Goal: Information Seeking & Learning: Learn about a topic

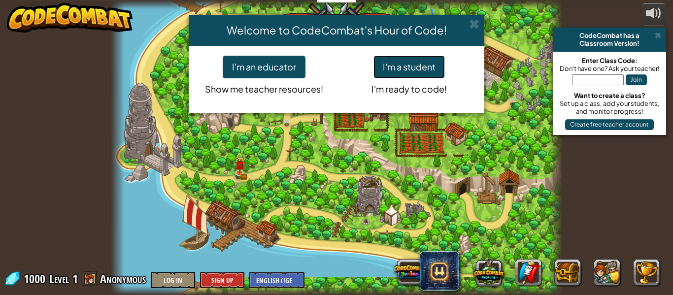
click at [422, 62] on button "I'm a student" at bounding box center [408, 67] width 71 height 23
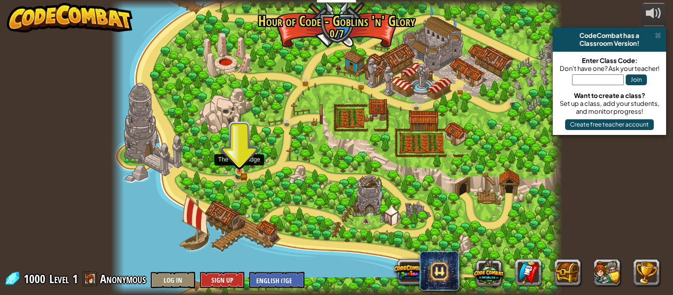
click at [242, 171] on img at bounding box center [239, 160] width 10 height 23
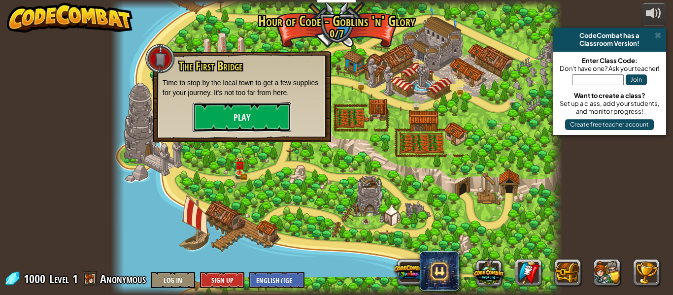
click at [228, 113] on button "Play" at bounding box center [242, 117] width 98 height 30
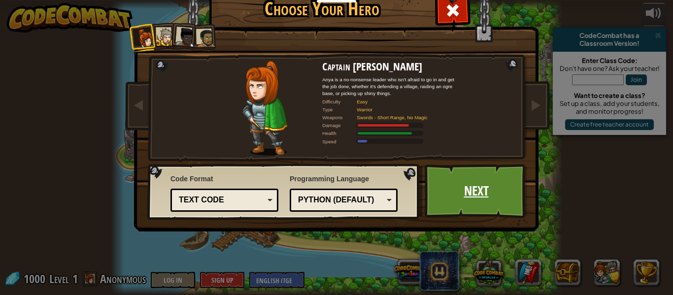
click at [467, 192] on link "Next" at bounding box center [476, 191] width 103 height 54
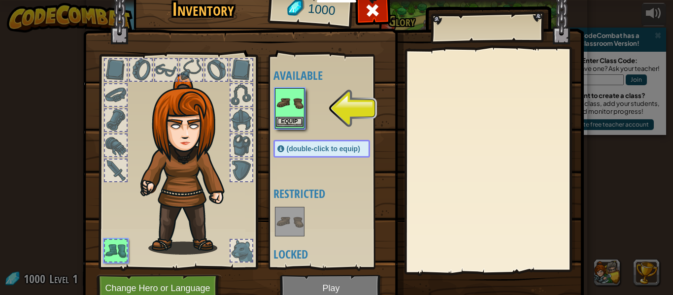
click at [291, 115] on img at bounding box center [290, 103] width 28 height 28
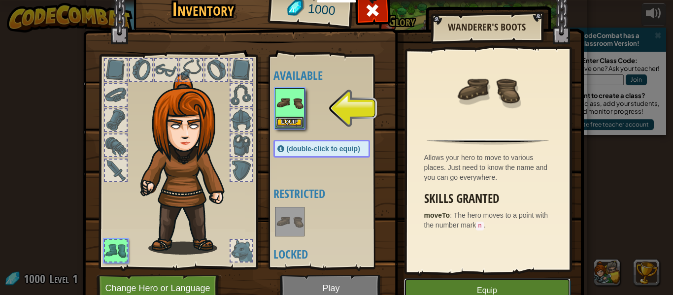
click at [501, 290] on button "Equip" at bounding box center [487, 290] width 166 height 25
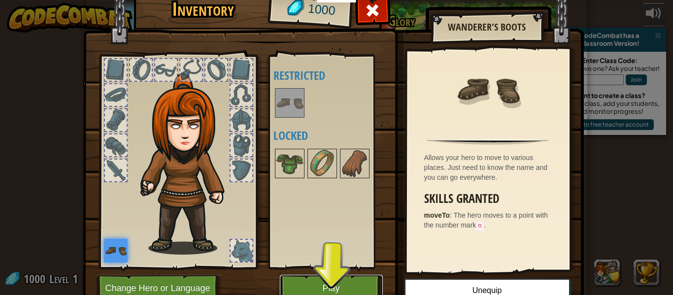
click at [342, 279] on button "Play" at bounding box center [331, 288] width 103 height 27
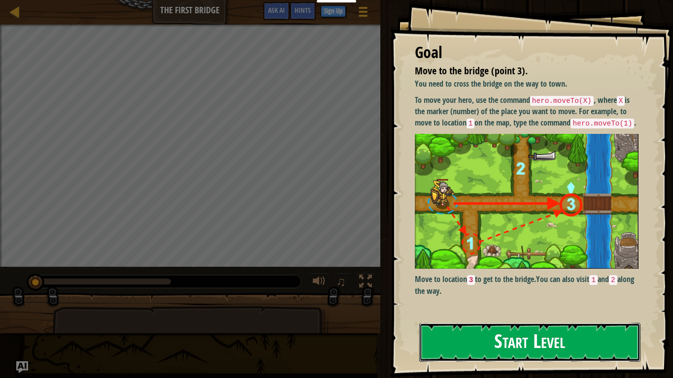
click at [480, 295] on button "Start Level" at bounding box center [529, 342] width 221 height 39
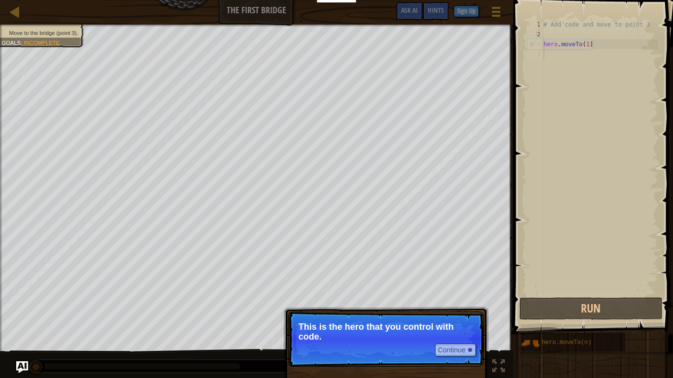
click at [459, 295] on div "Continue This is the hero that you control with code." at bounding box center [385, 385] width 205 height 146
click at [456, 295] on button "Continue" at bounding box center [455, 350] width 41 height 13
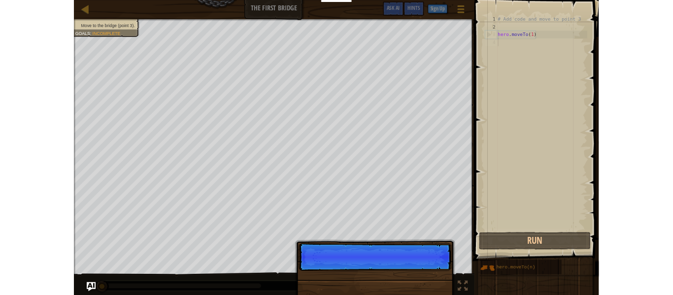
scroll to position [4, 0]
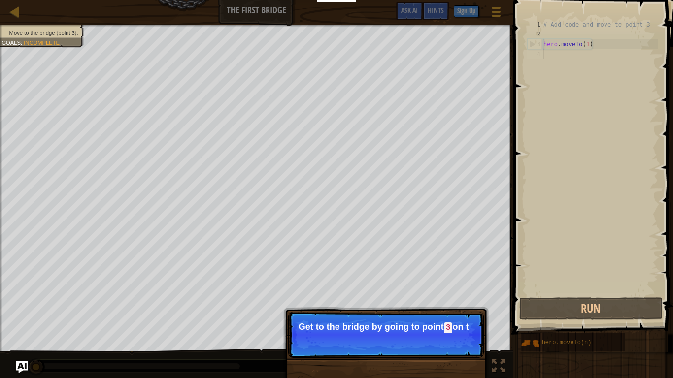
click at [445, 295] on p "Get to the bridge by going to point 3 on t" at bounding box center [385, 327] width 175 height 11
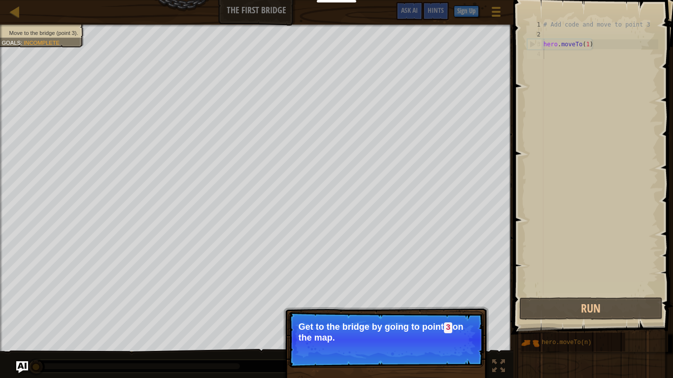
click at [424, 295] on p "Continue Get to the bridge by going to point 3 on the map." at bounding box center [386, 340] width 196 height 56
click at [436, 295] on button "Continue" at bounding box center [455, 351] width 41 height 13
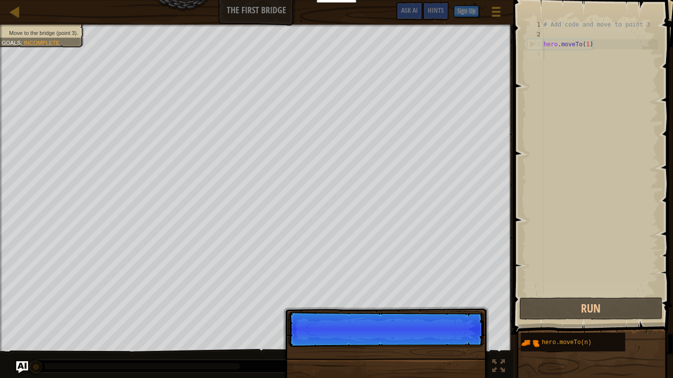
click at [462, 295] on p "Continue" at bounding box center [386, 329] width 196 height 35
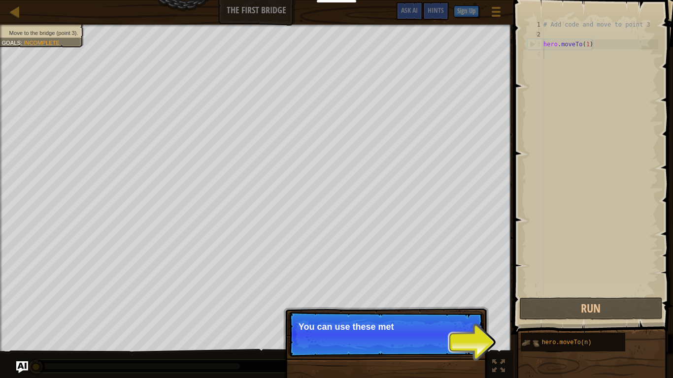
click at [532, 295] on img at bounding box center [530, 343] width 19 height 19
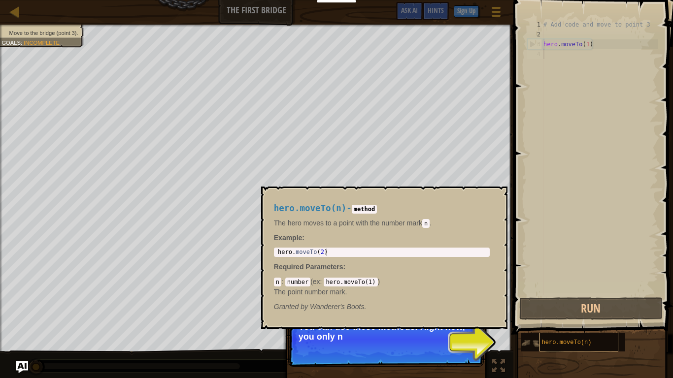
click at [574, 295] on span "hero.moveTo(n)" at bounding box center [567, 342] width 50 height 7
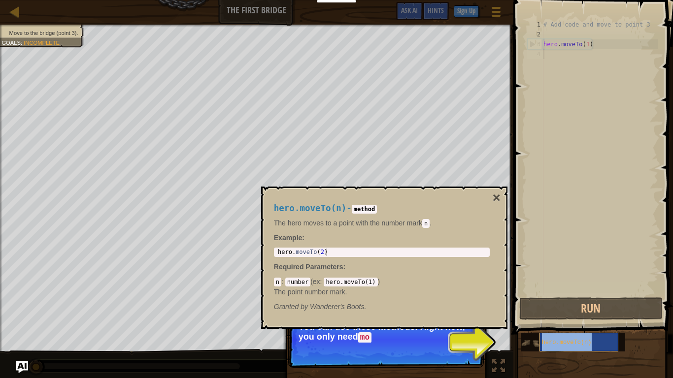
click at [557, 295] on span "hero.moveTo(n)" at bounding box center [567, 342] width 50 height 7
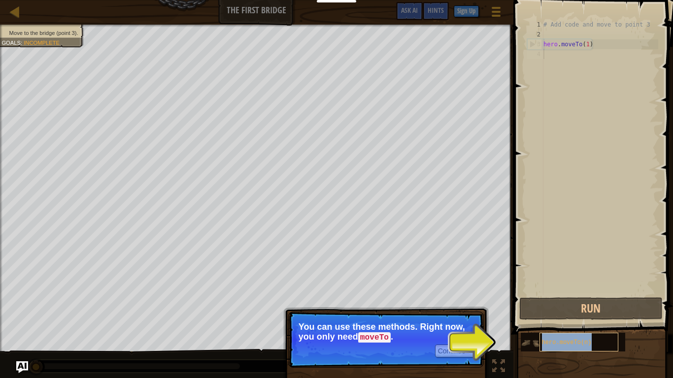
click at [560, 295] on span "hero.moveTo(n)" at bounding box center [567, 342] width 50 height 7
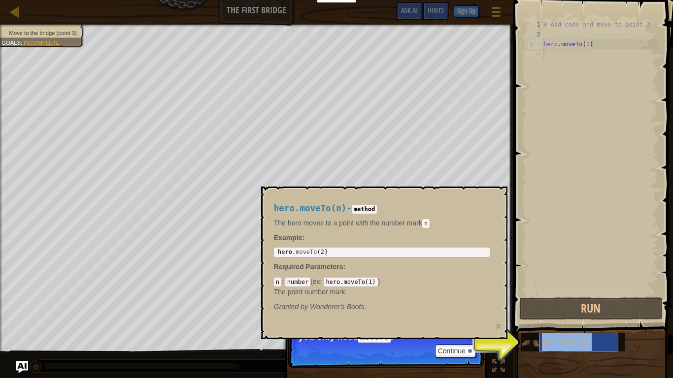
click at [580, 295] on span "hero.moveTo(n)" at bounding box center [567, 342] width 50 height 7
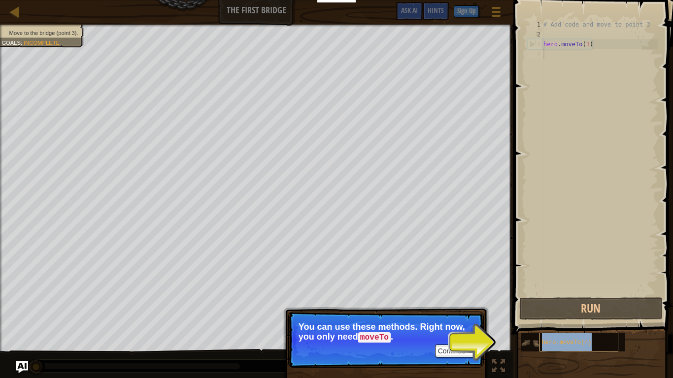
click at [572, 295] on span "hero.moveTo(n)" at bounding box center [567, 342] width 50 height 7
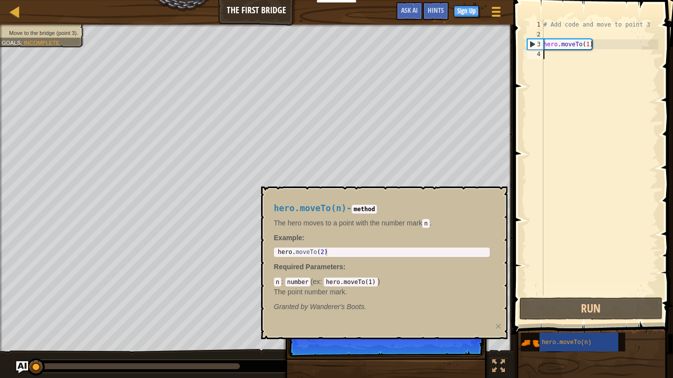
click at [304, 294] on p "The point number mark." at bounding box center [382, 292] width 216 height 10
click at [304, 289] on p "The point number mark." at bounding box center [382, 292] width 216 height 10
click at [283, 286] on div "n : number ( ex : hero.moveTo(1) ) The point number mark." at bounding box center [382, 287] width 216 height 20
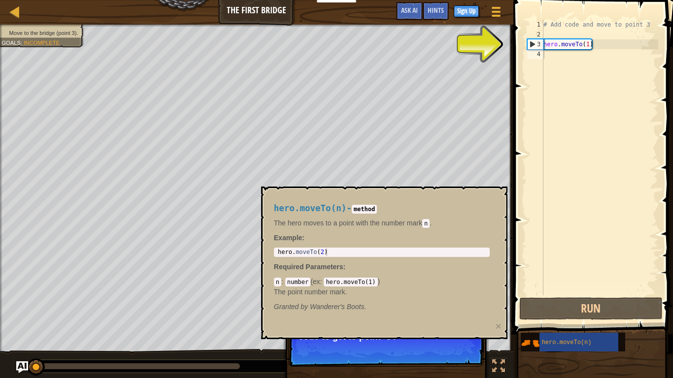
click at [539, 44] on div "3" at bounding box center [535, 44] width 16 height 10
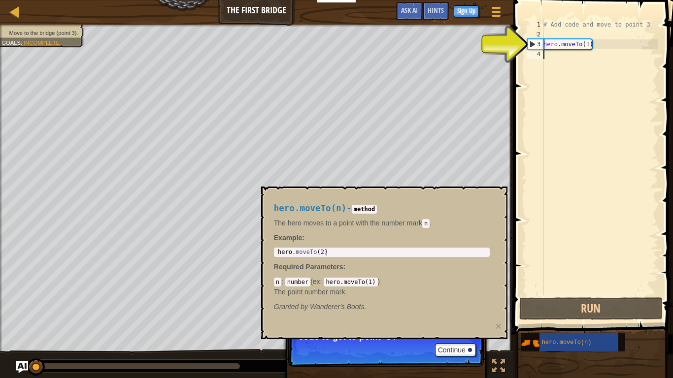
click at [514, 58] on span at bounding box center [593, 152] width 167 height 363
click at [535, 38] on div "2" at bounding box center [535, 35] width 16 height 10
click at [531, 46] on div "3" at bounding box center [535, 44] width 16 height 10
click at [528, 49] on div "3" at bounding box center [535, 44] width 16 height 10
type textarea "hero.moveTo(1)"
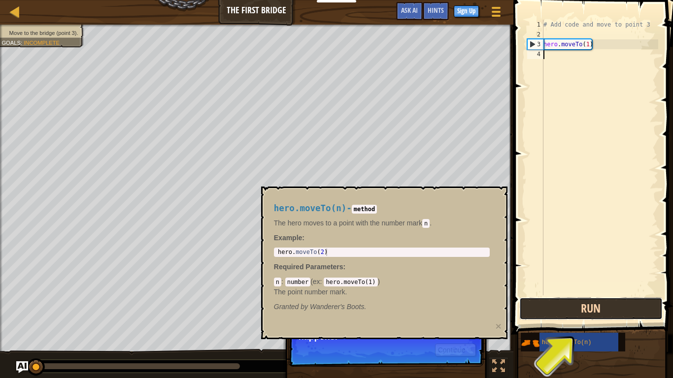
click at [591, 295] on button "Run" at bounding box center [590, 308] width 143 height 23
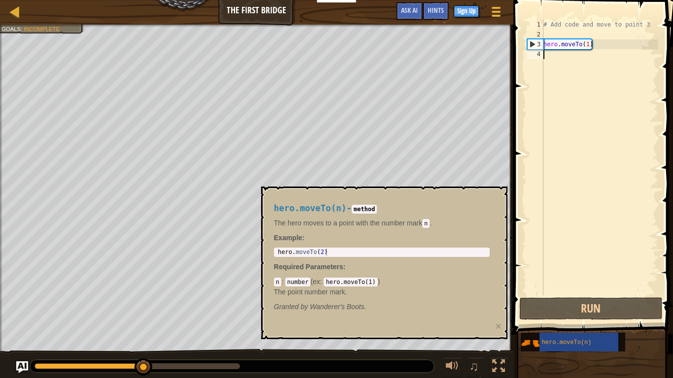
click at [358, 188] on div "hero.moveTo(n) - method The hero moves to a point with the number [PERSON_NAME]…" at bounding box center [384, 263] width 246 height 153
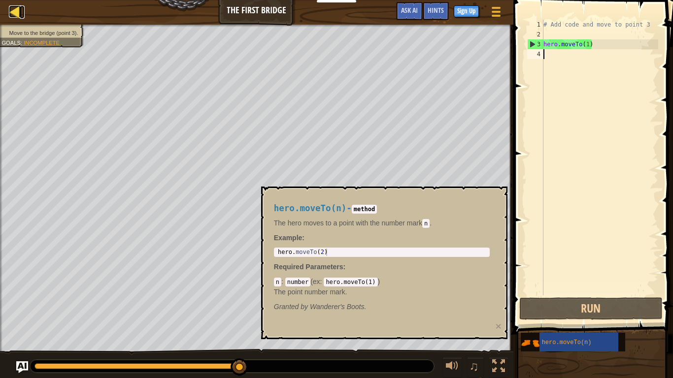
click at [15, 11] on div at bounding box center [15, 11] width 12 height 12
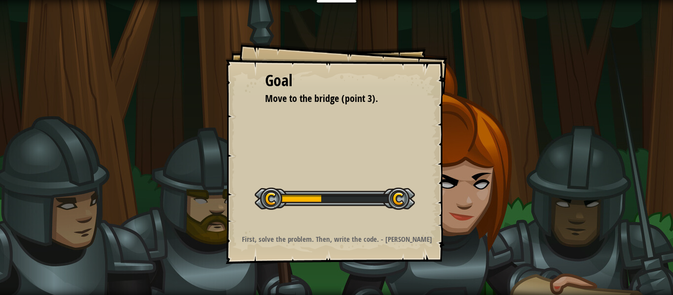
click at [408, 140] on div "Goal Move to the bridge (point 3). Start Level Error loading from server. Try r…" at bounding box center [337, 153] width 222 height 222
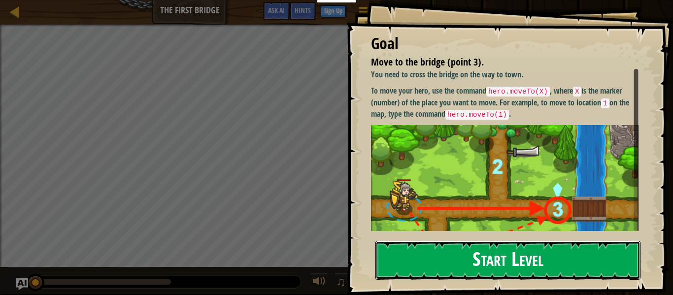
click at [570, 246] on button "Start Level" at bounding box center [507, 260] width 265 height 39
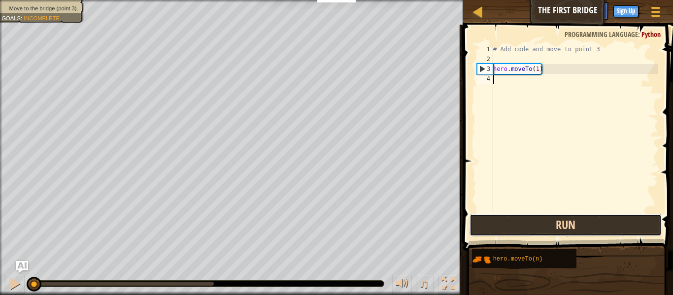
click at [535, 221] on button "Run" at bounding box center [565, 225] width 192 height 23
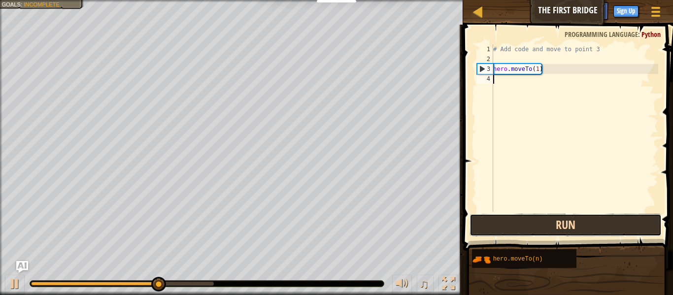
click at [513, 233] on button "Run" at bounding box center [565, 225] width 192 height 23
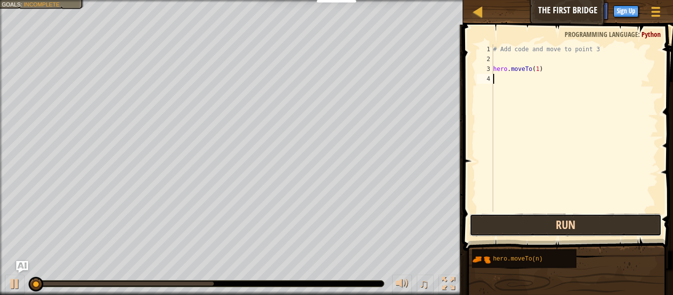
click at [513, 233] on button "Run" at bounding box center [565, 225] width 192 height 23
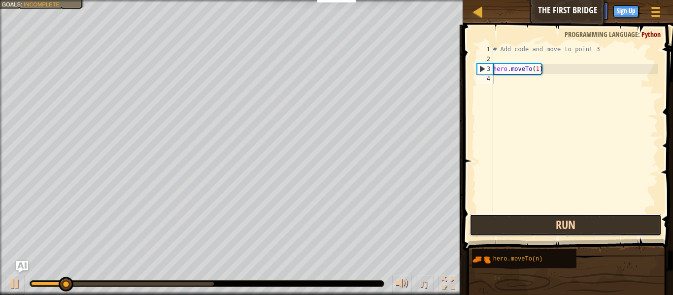
click at [513, 233] on button "Run" at bounding box center [565, 225] width 192 height 23
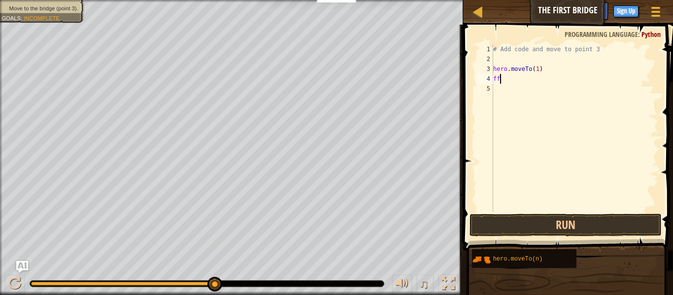
scroll to position [4, 0]
type textarea "f"
click at [596, 227] on button "Run" at bounding box center [565, 225] width 192 height 23
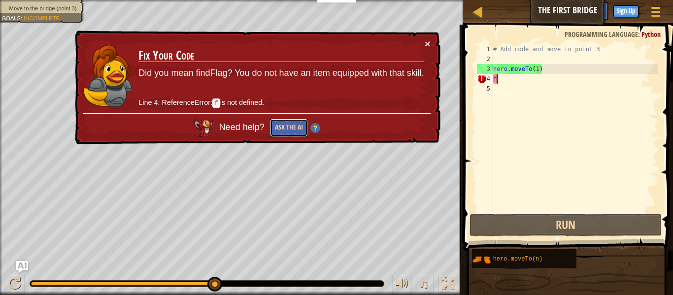
click at [299, 131] on button "Ask the AI" at bounding box center [289, 128] width 38 height 18
